Goal: Task Accomplishment & Management: Manage account settings

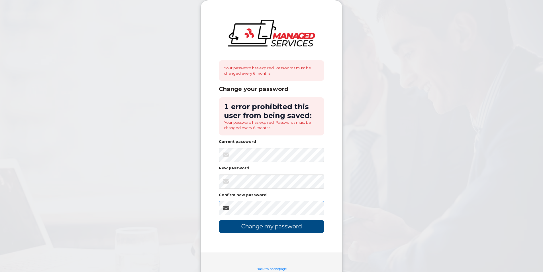
click at [219, 220] on input "Change my password" at bounding box center [271, 226] width 105 height 13
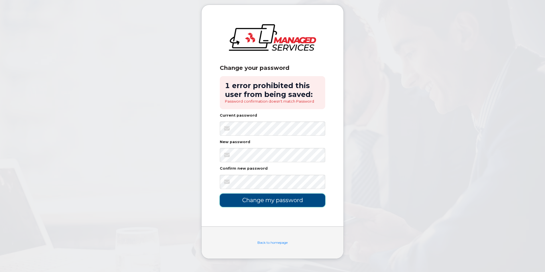
click at [269, 204] on input "Change my password" at bounding box center [272, 199] width 105 height 13
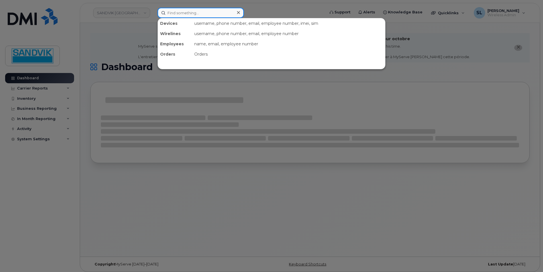
click at [185, 13] on input at bounding box center [201, 13] width 86 height 10
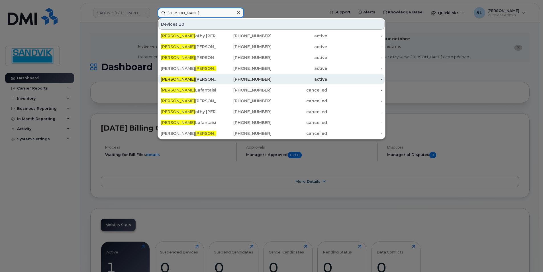
type input "[PERSON_NAME]"
click at [179, 77] on div "[PERSON_NAME] [PERSON_NAME]" at bounding box center [189, 79] width 56 height 6
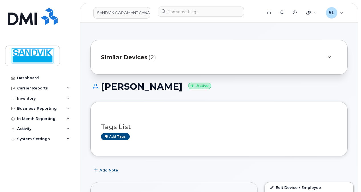
scroll to position [85, 0]
